Goal: Information Seeking & Learning: Find specific fact

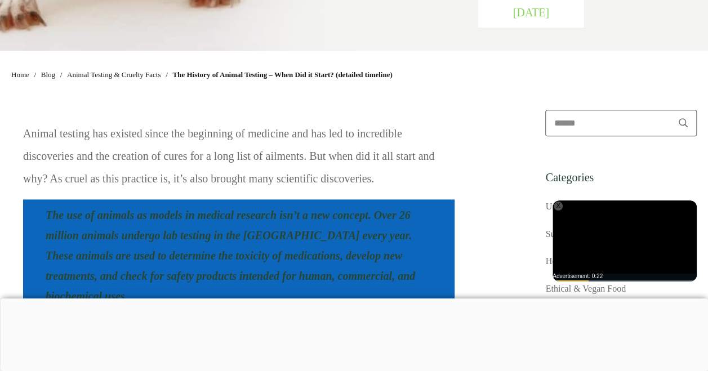
scroll to position [586, 0]
click at [281, 298] on div at bounding box center [354, 298] width 708 height 0
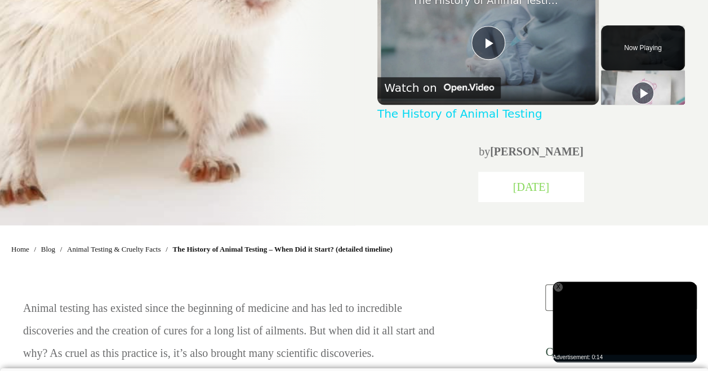
scroll to position [403, 0]
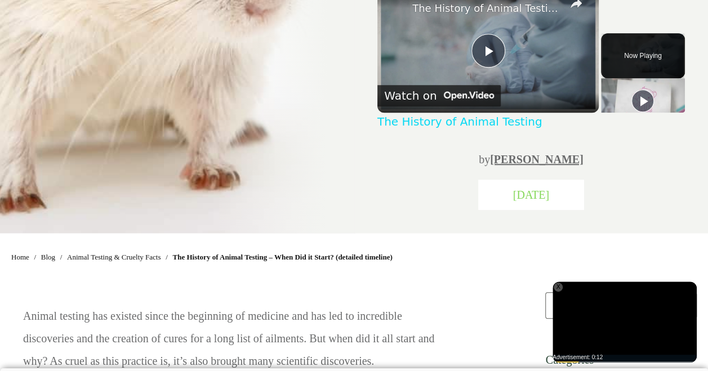
click at [525, 154] on link "[PERSON_NAME]" at bounding box center [536, 159] width 93 height 12
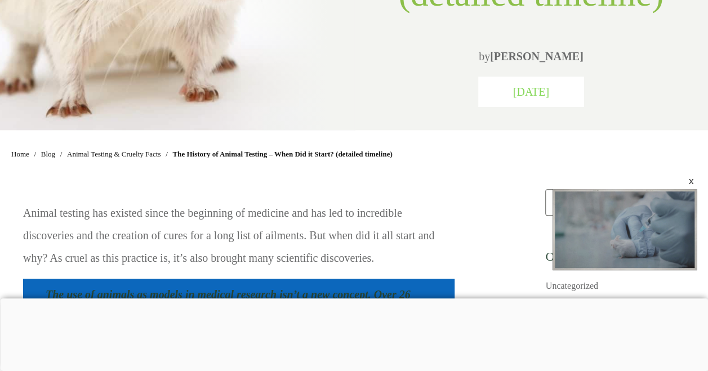
scroll to position [337, 0]
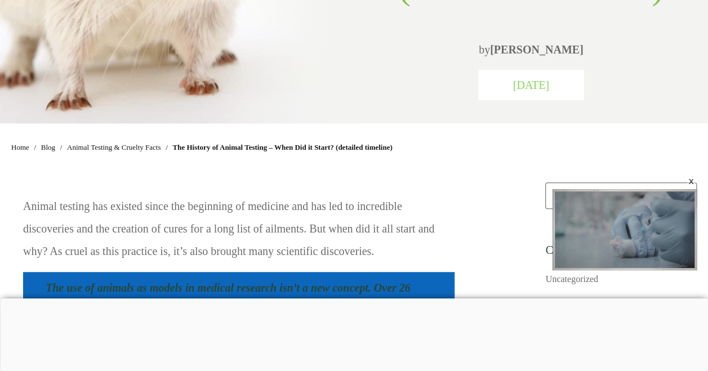
click at [277, 298] on div at bounding box center [354, 298] width 708 height 0
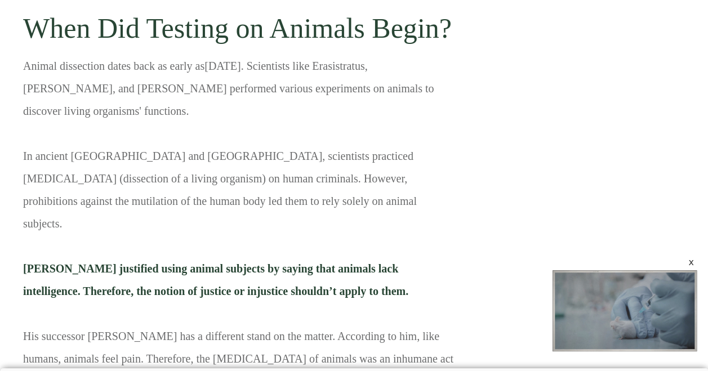
scroll to position [1117, 0]
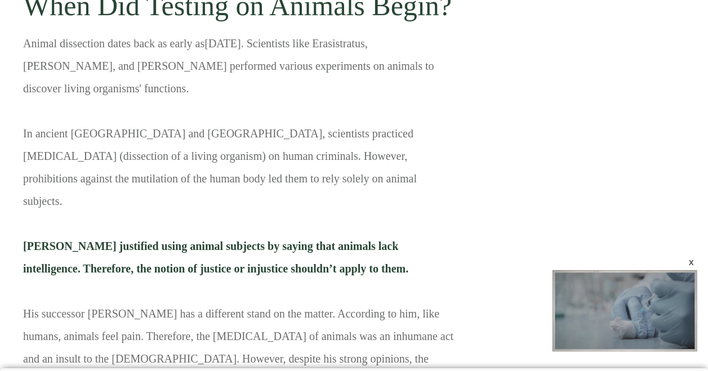
click at [50, 240] on span "[PERSON_NAME] justified using animal subjects by saying that animals lack intel…" at bounding box center [215, 257] width 385 height 35
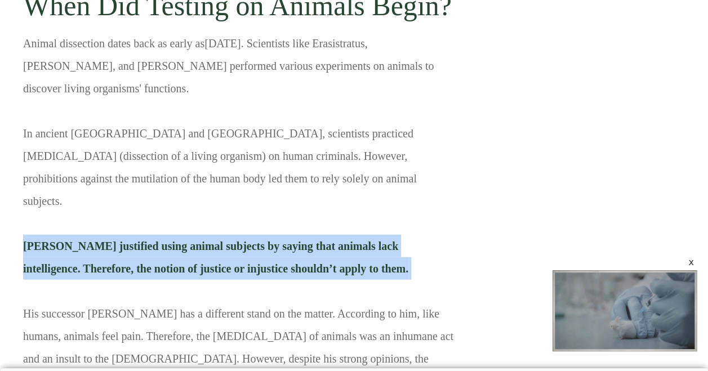
click at [50, 240] on span "Aristotle justified using animal subjects by saying that animals lack intellige…" at bounding box center [215, 257] width 385 height 35
copy span "Aristotle justified using animal subjects by saying that animals lack intellige…"
